Goal: Task Accomplishment & Management: Manage account settings

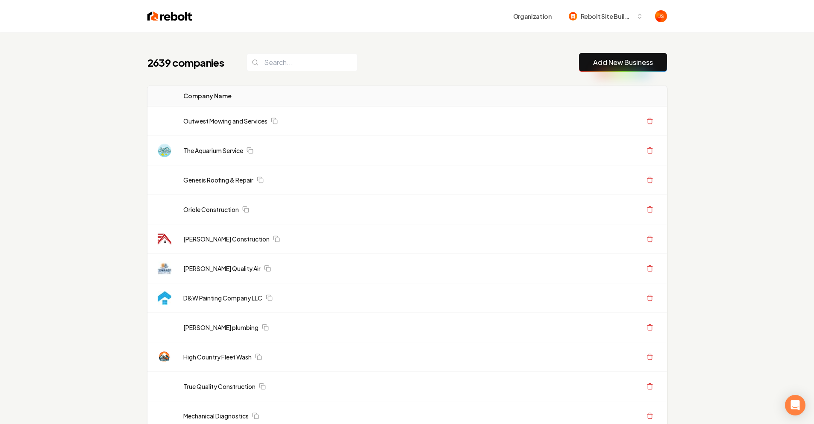
drag, startPoint x: 600, startPoint y: 25, endPoint x: 601, endPoint y: 17, distance: 7.7
click at [600, 25] on div "Organization Rebolt Site Builder" at bounding box center [407, 16] width 547 height 32
click at [601, 17] on span "Rebolt Site Builder" at bounding box center [606, 16] width 52 height 9
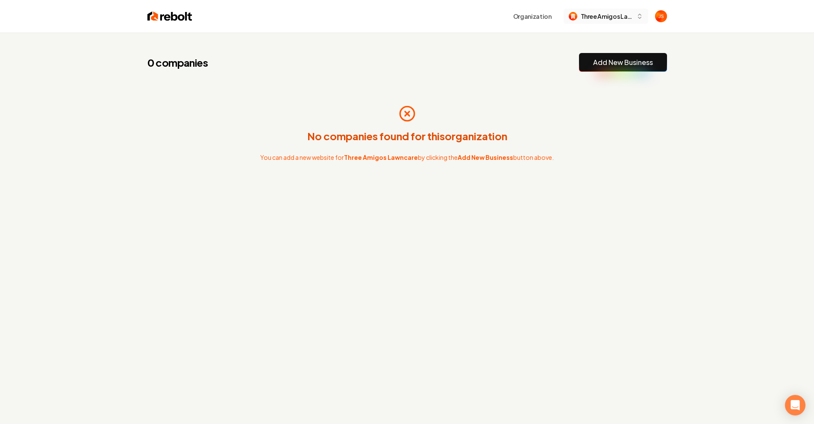
click at [604, 13] on span "Three Amigos Lawncare" at bounding box center [606, 16] width 52 height 9
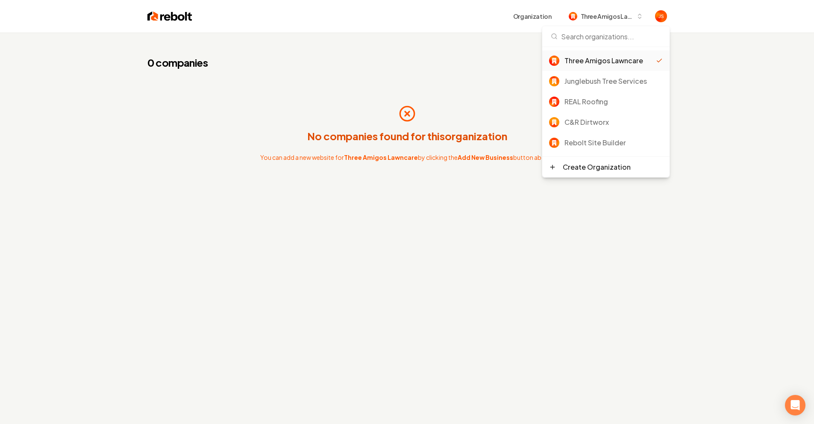
drag, startPoint x: 711, startPoint y: 66, endPoint x: 661, endPoint y: 40, distance: 56.2
click at [711, 66] on div "0 companies Add New Business No companies found for this organization You can a…" at bounding box center [407, 244] width 814 height 424
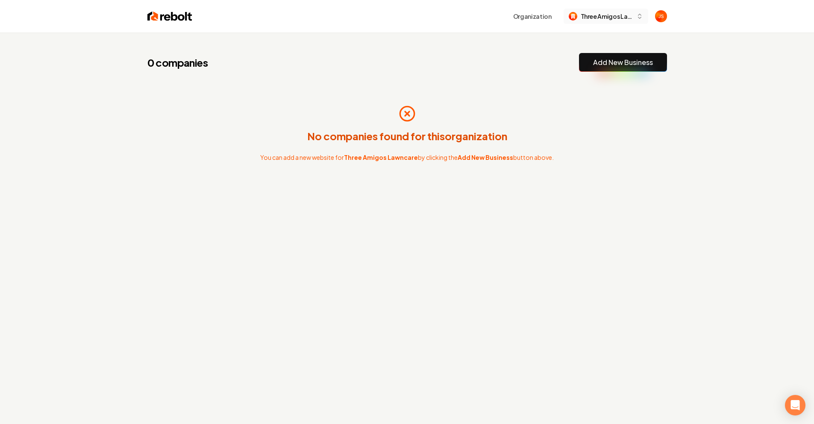
click at [613, 19] on span "Three Amigos Lawncare" at bounding box center [606, 16] width 52 height 9
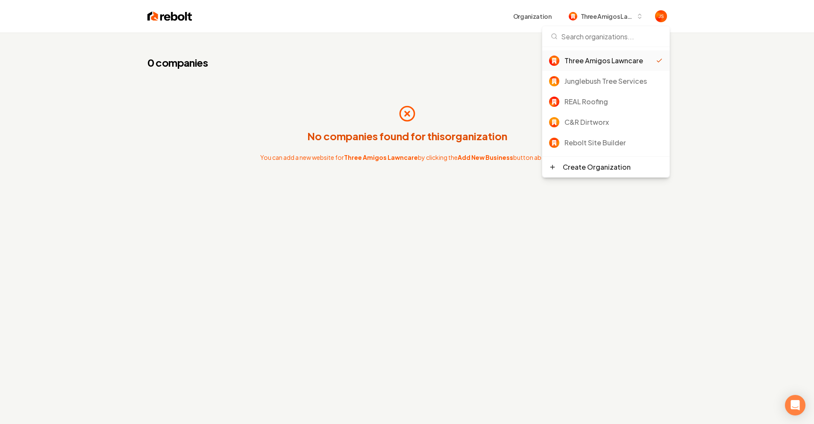
click at [759, 141] on div "0 companies Add New Business No companies found for this organization You can a…" at bounding box center [407, 244] width 814 height 424
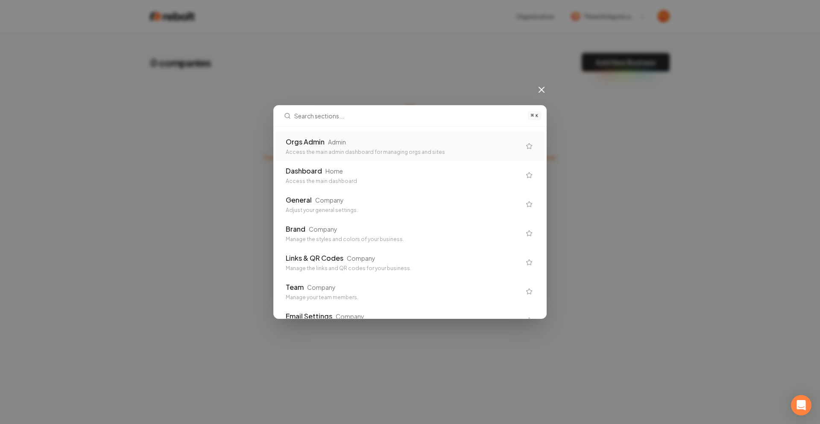
click at [336, 129] on div "Orgs Admin Admin Access the main admin dashboard for managing orgs and sites Da…" at bounding box center [410, 222] width 272 height 192
click at [334, 137] on div "Orgs Admin Admin Access the main admin dashboard for managing orgs and sites" at bounding box center [409, 146] width 269 height 29
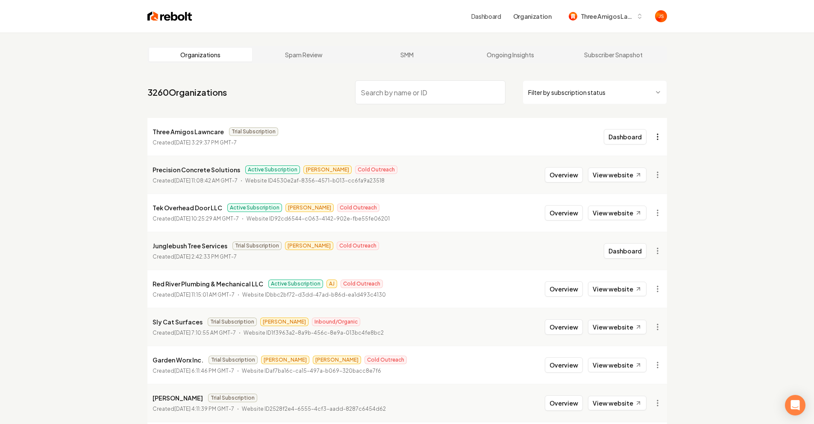
click at [660, 135] on html "Dashboard Organization Three Amigos Lawncare Organizations Spam Review SMM Ongo…" at bounding box center [407, 212] width 814 height 424
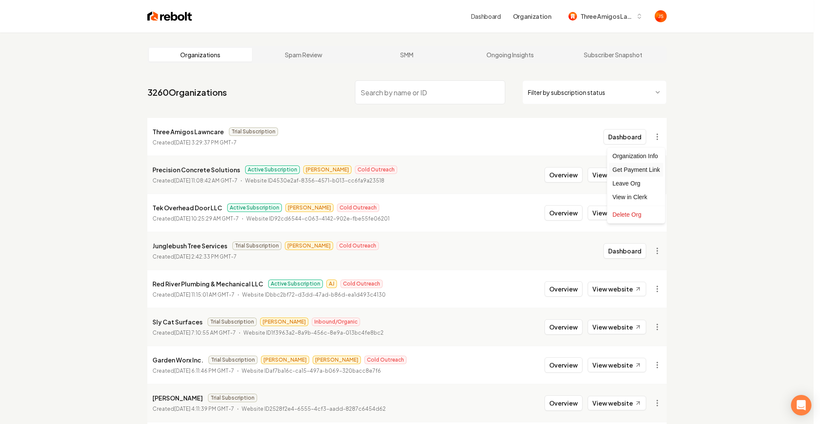
click at [631, 169] on div "Get Payment Link" at bounding box center [636, 170] width 54 height 14
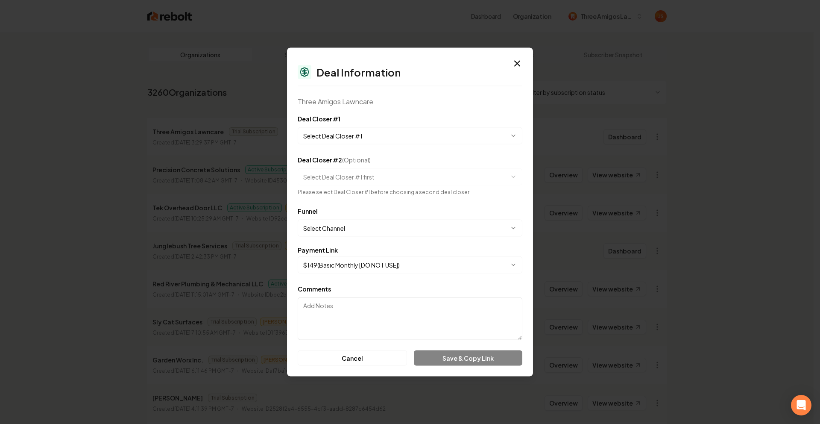
click at [384, 131] on body "Dashboard Organization Three Amigos Lawncare Organizations Spam Review SMM Ongo…" at bounding box center [407, 212] width 814 height 424
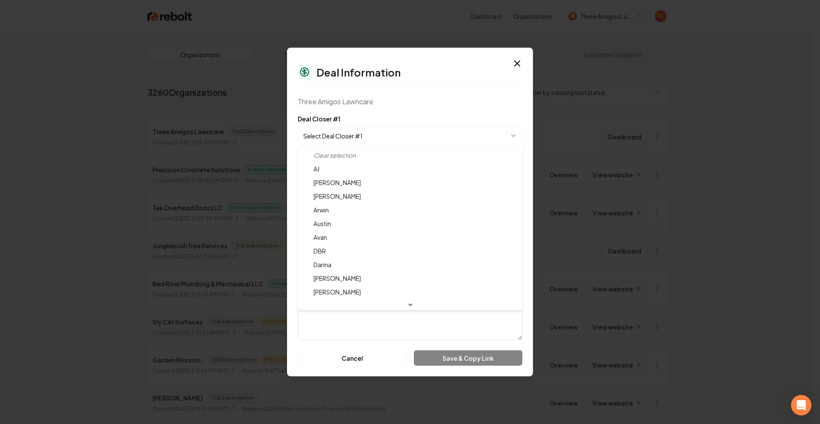
select select "**********"
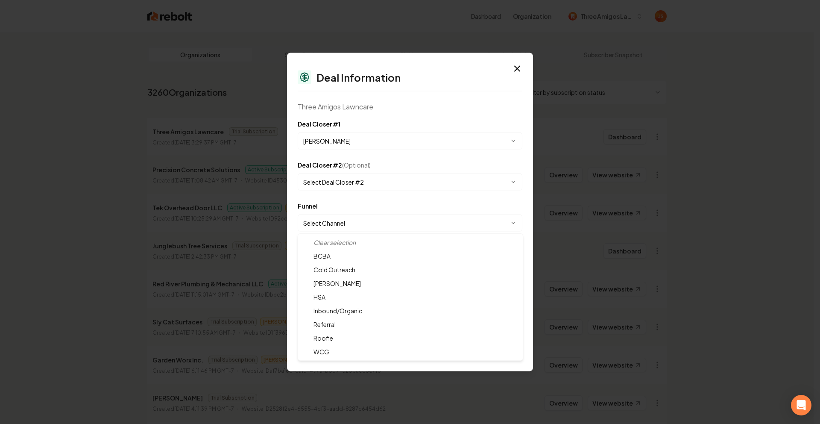
click at [345, 223] on body "Dashboard Organization Three Amigos Lawncare Organizations Spam Review SMM Ongo…" at bounding box center [407, 212] width 814 height 424
select select "**********"
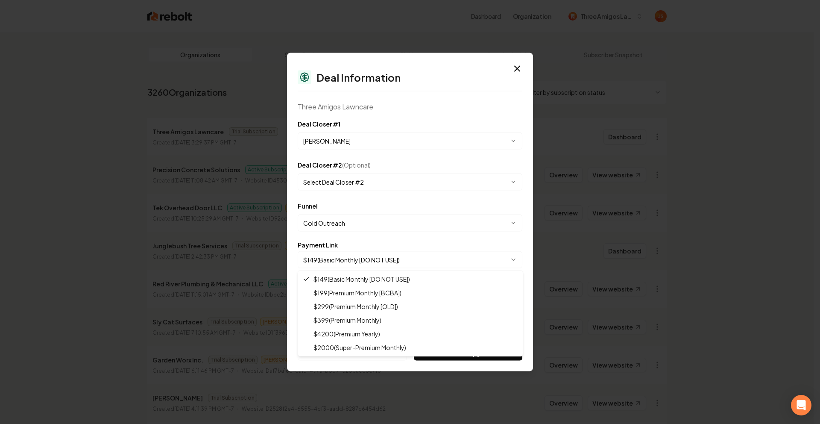
click at [337, 260] on body "Dashboard Organization Three Amigos Lawncare Organizations Spam Review SMM Ongo…" at bounding box center [407, 212] width 814 height 424
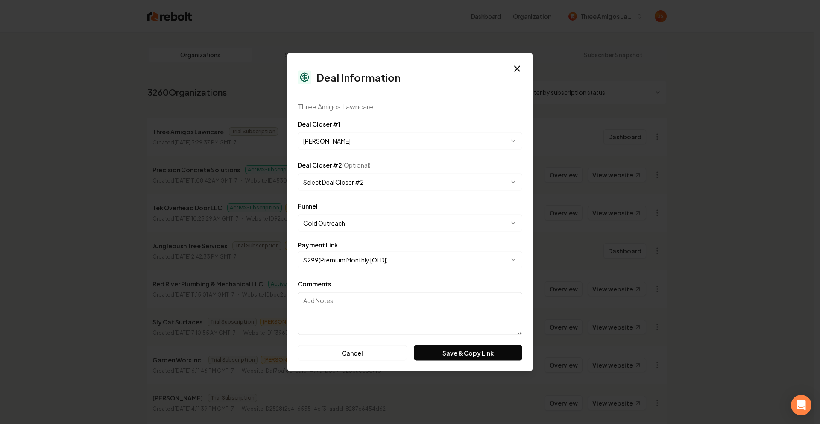
drag, startPoint x: 416, startPoint y: 315, endPoint x: 433, endPoint y: 331, distance: 23.9
click at [416, 315] on textarea "Comments" at bounding box center [410, 313] width 225 height 43
click at [453, 356] on button "Save & Copy Link" at bounding box center [468, 352] width 108 height 15
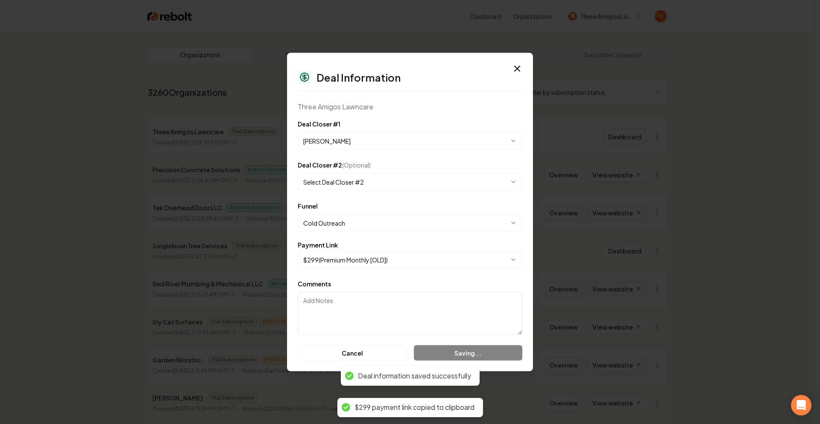
select select "**********"
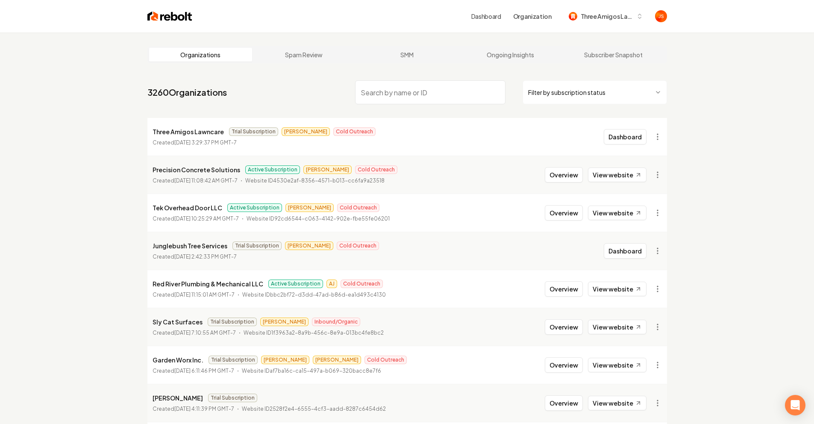
click at [416, 90] on input "search" at bounding box center [430, 92] width 150 height 24
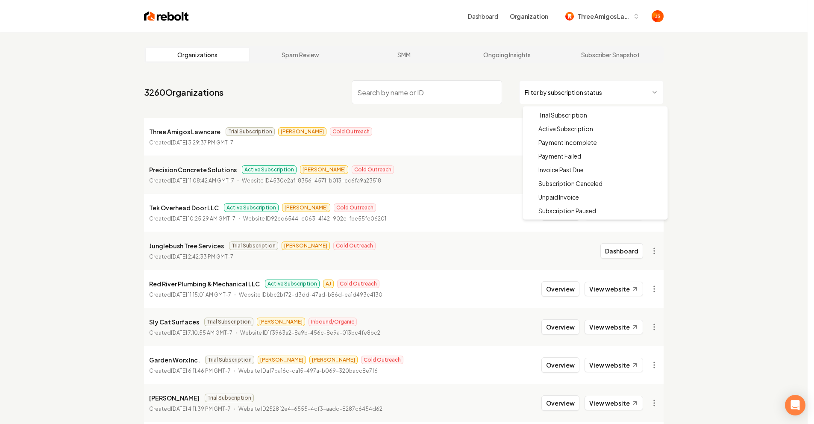
click at [586, 91] on html "Dashboard Organization Three Amigos Lawncare Organizations Spam Review SMM Ongo…" at bounding box center [407, 212] width 814 height 424
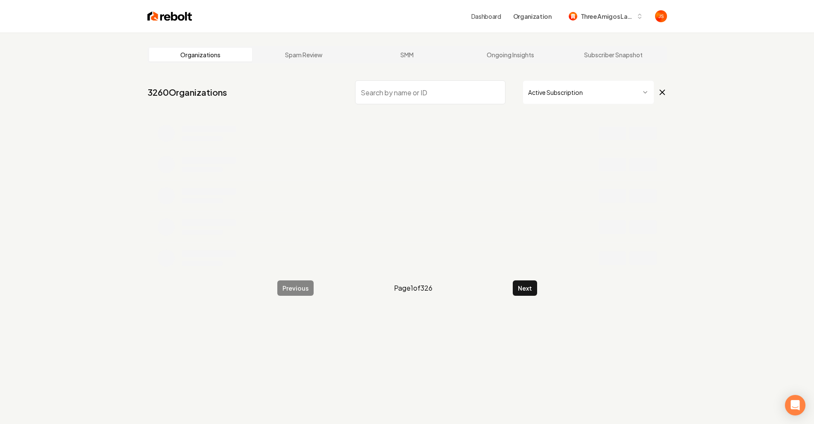
click at [440, 85] on input "search" at bounding box center [430, 92] width 150 height 24
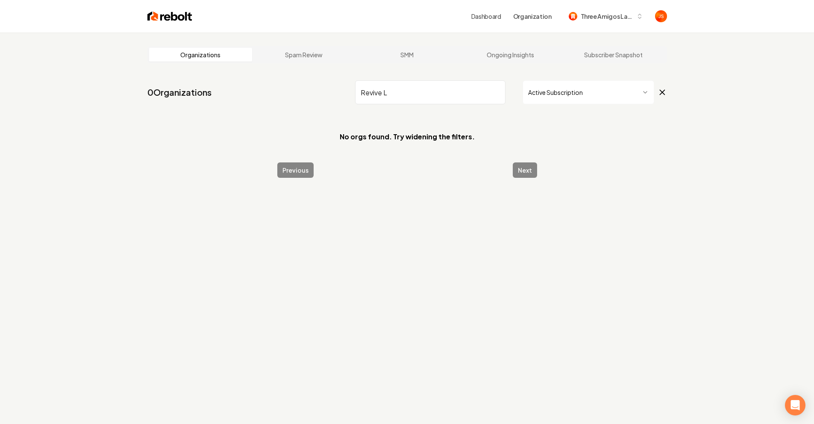
type input "Revive L"
click at [495, 85] on input "Revive L" at bounding box center [430, 92] width 150 height 24
click at [496, 92] on input "Revive L" at bounding box center [430, 92] width 150 height 24
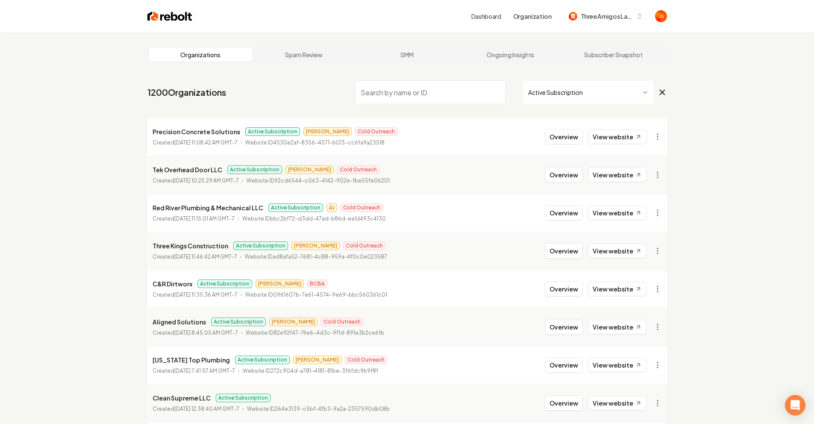
click at [424, 88] on input "search" at bounding box center [430, 92] width 150 height 24
type input "A"
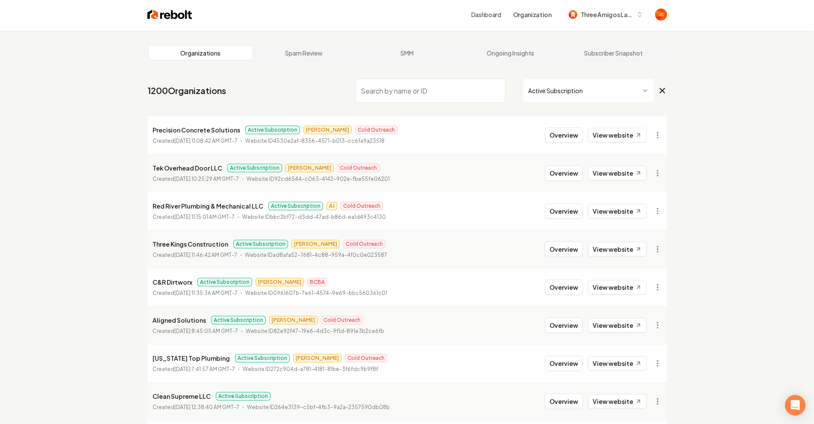
click at [704, 94] on div "Organizations Spam Review SMM Ongoing Insights Subscriber Snapshot 1200 Organiz…" at bounding box center [407, 281] width 814 height 501
click at [657, 88] on icon at bounding box center [661, 90] width 9 height 10
